Goal: Task Accomplishment & Management: Manage account settings

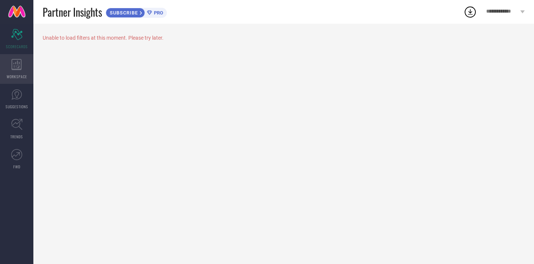
click at [18, 76] on span "WORKSPACE" at bounding box center [17, 77] width 20 height 6
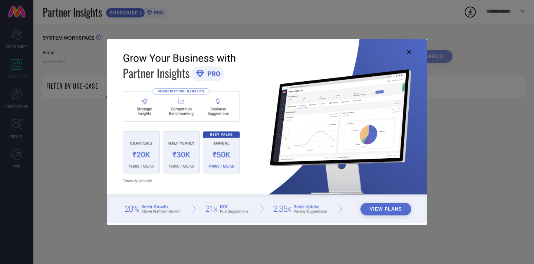
type input "1 STOP FASHION"
type input "All"
click at [265, 36] on div "View Plans" at bounding box center [267, 132] width 534 height 264
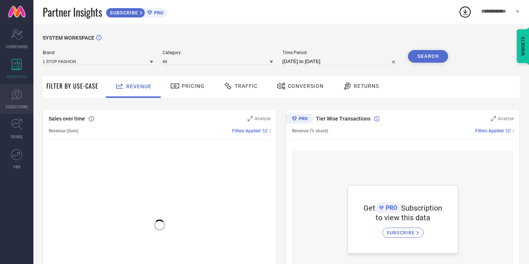
click at [15, 98] on icon at bounding box center [16, 94] width 11 height 11
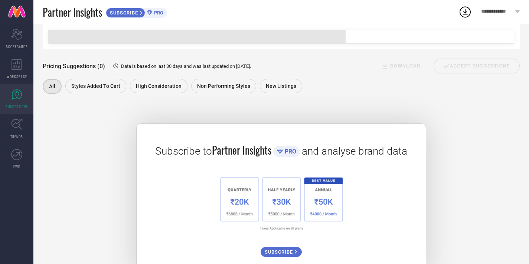
scroll to position [101, 0]
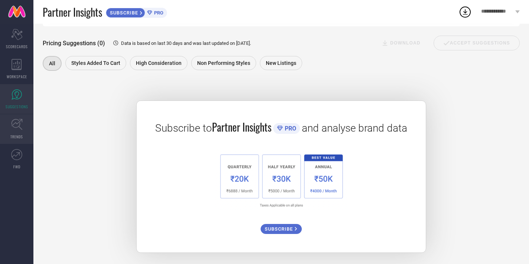
click at [23, 124] on link "TRENDS" at bounding box center [16, 129] width 33 height 30
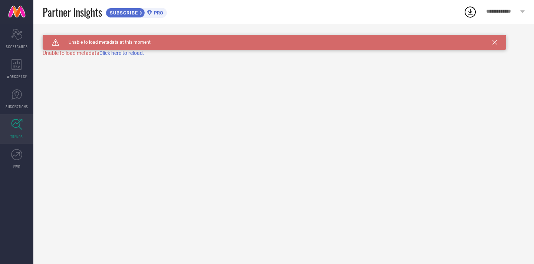
click at [125, 56] on span "Click here to reload." at bounding box center [121, 53] width 45 height 6
click at [23, 98] on link "SUGGESTIONS" at bounding box center [16, 99] width 33 height 30
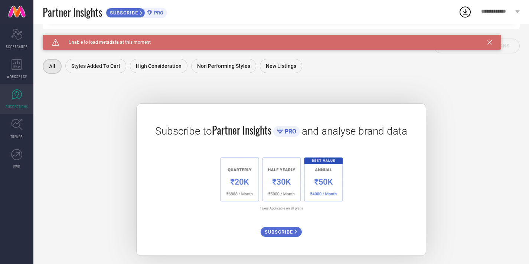
scroll to position [102, 0]
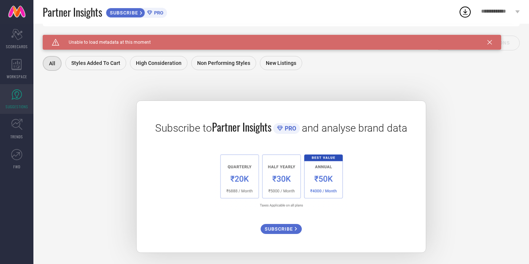
click at [234, 183] on img at bounding box center [281, 181] width 132 height 62
click at [241, 169] on img at bounding box center [281, 181] width 132 height 62
click at [286, 129] on span "PRO" at bounding box center [289, 128] width 13 height 7
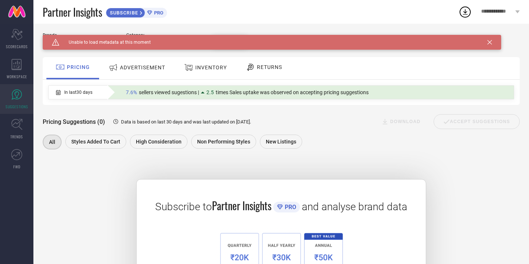
scroll to position [0, 0]
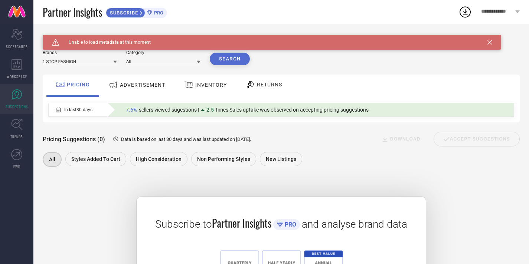
click at [494, 45] on div "Caution Created with Sketch. Unable to load metadata at this moment" at bounding box center [272, 42] width 458 height 15
click at [499, 13] on span "**********" at bounding box center [497, 12] width 32 height 7
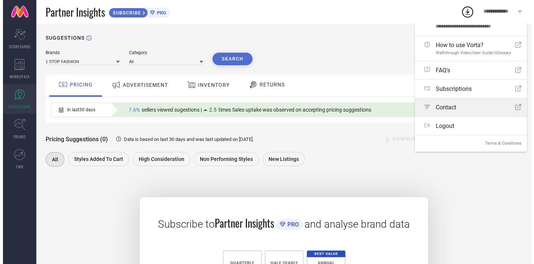
scroll to position [23, 0]
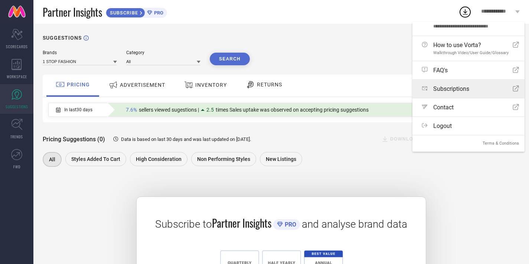
click at [469, 90] on span "Subscriptions" at bounding box center [451, 88] width 36 height 7
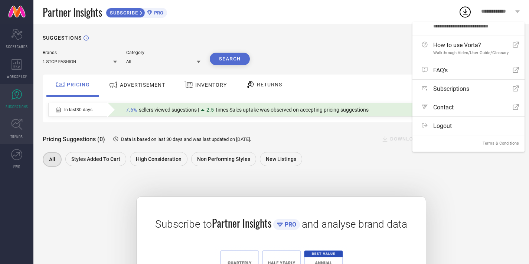
click at [11, 125] on icon at bounding box center [17, 125] width 12 height 12
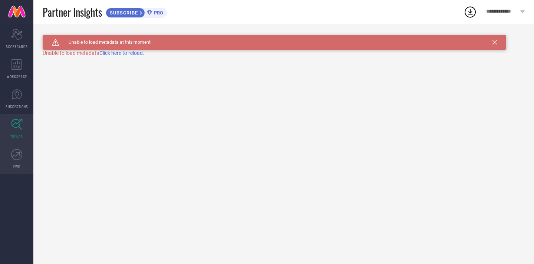
click at [15, 165] on span "FWD" at bounding box center [16, 167] width 7 height 6
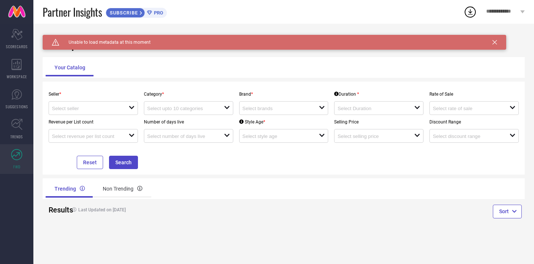
click at [59, 121] on div "Revenue per List count open" at bounding box center [93, 129] width 95 height 28
click at [73, 111] on input at bounding box center [86, 109] width 69 height 6
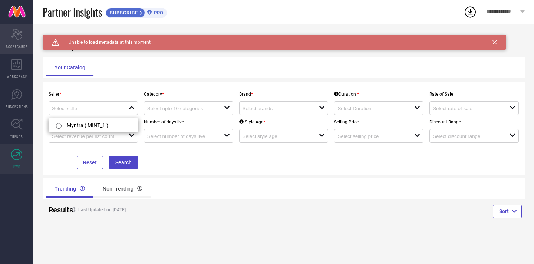
click at [30, 53] on div "Scorecard SCORECARDS" at bounding box center [16, 39] width 33 height 30
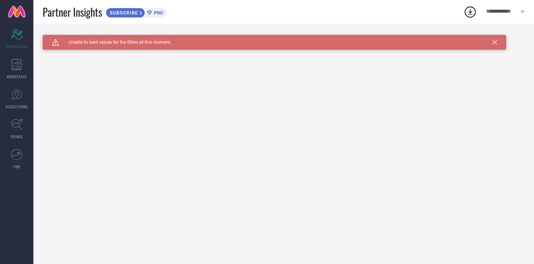
click at [41, 70] on div "Caution Created with Sketch. Unable to load values for the filters at this mome…" at bounding box center [283, 144] width 501 height 240
